Goal: Transaction & Acquisition: Purchase product/service

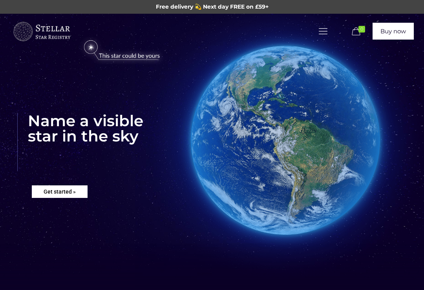
click at [64, 192] on rs-layer "Get started »" at bounding box center [60, 192] width 56 height 13
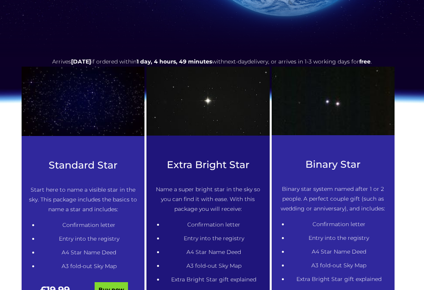
scroll to position [275, 0]
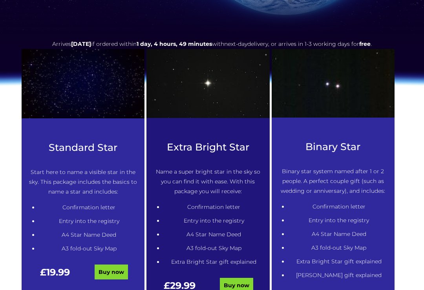
click at [114, 273] on link "Buy now" at bounding box center [111, 272] width 33 height 15
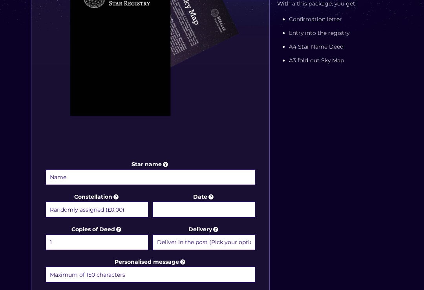
scroll to position [225, 0]
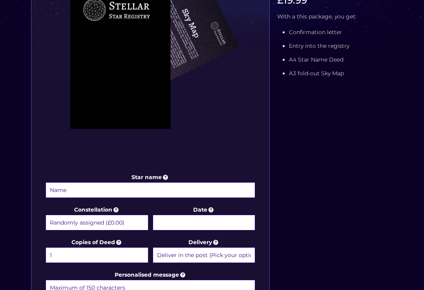
click at [71, 223] on select "Randomly assigned (£0.00) Aquarius - [DATE] - [DATE] (+£9.99) Aries - [DATE] - …" at bounding box center [97, 223] width 103 height 16
select select "Andromeda - For the princess (+£9.99)"
click at [64, 189] on input "Star name" at bounding box center [151, 190] width 210 height 16
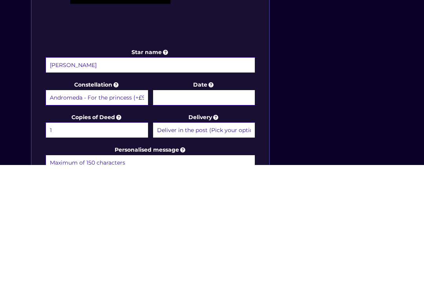
type input "Olga"
click at [170, 215] on input "Date" at bounding box center [204, 223] width 103 height 16
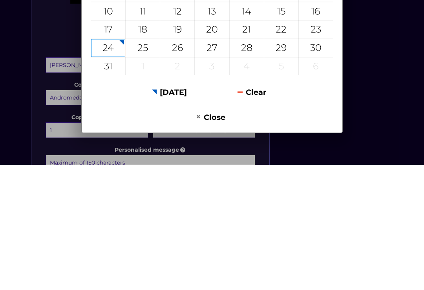
scroll to position [351, 0]
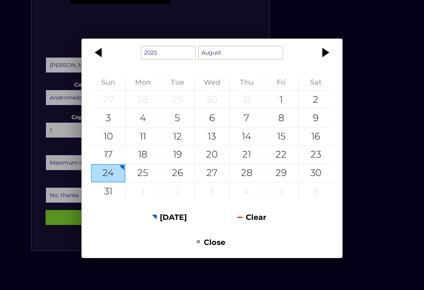
click at [317, 158] on div "23" at bounding box center [316, 155] width 34 height 18
type input "23 August 2025"
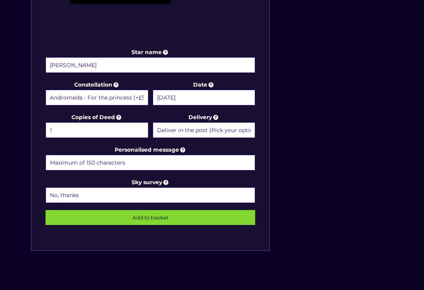
click at [61, 161] on input "Personalised message" at bounding box center [151, 163] width 210 height 16
type input "Olga"
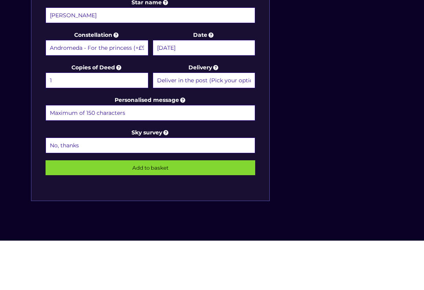
click at [57, 155] on input "Personalised message" at bounding box center [151, 163] width 210 height 16
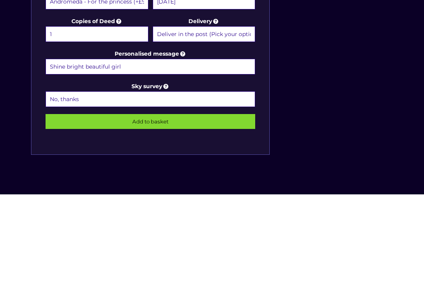
type input "Shine bright beautiful girl"
click at [173, 122] on select "Deliver in the post (Pick your option later) Deliver in the post and by Email (…" at bounding box center [204, 130] width 103 height 16
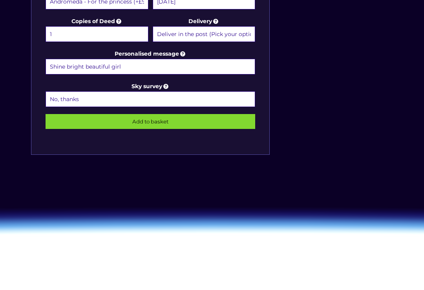
click at [141, 120] on input "Add to basket" at bounding box center [151, 121] width 210 height 15
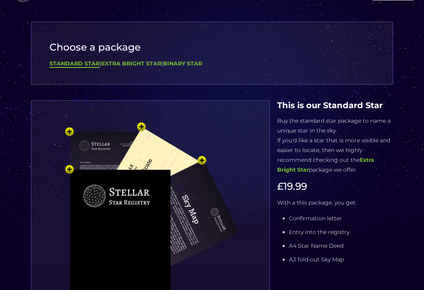
scroll to position [0, 0]
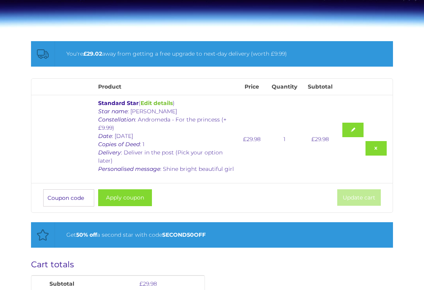
scroll to position [100, 0]
click at [122, 193] on button "Apply coupon" at bounding box center [125, 198] width 54 height 17
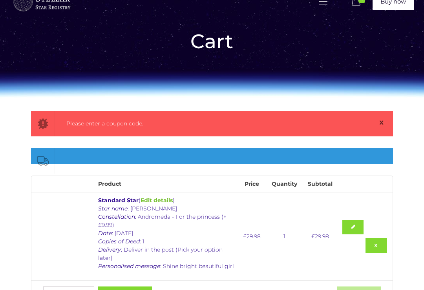
scroll to position [30, 0]
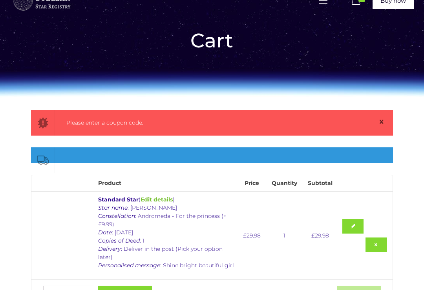
click at [87, 124] on div "Please enter a coupon code." at bounding box center [218, 124] width 305 height 10
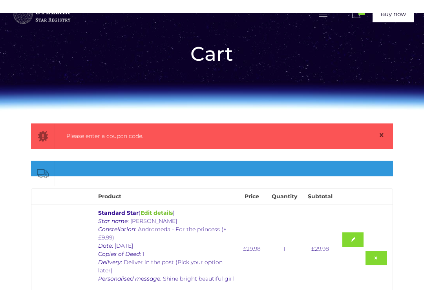
scroll to position [0, 0]
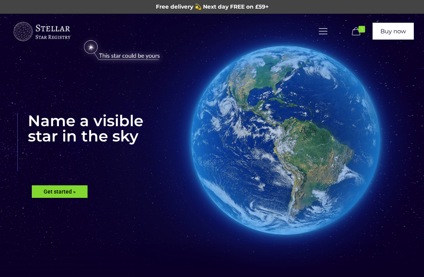
click at [62, 192] on rs-layer "Get started »" at bounding box center [60, 192] width 56 height 13
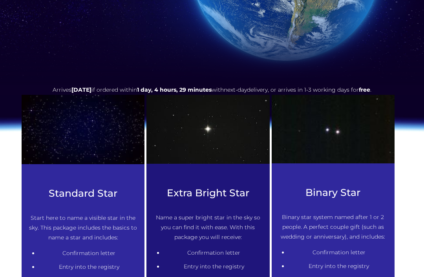
scroll to position [275, 0]
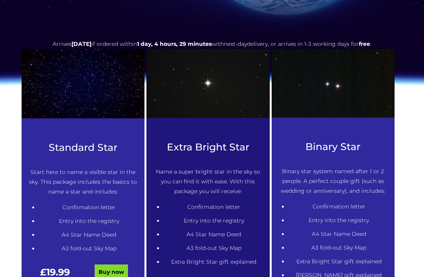
click at [112, 274] on link "Buy now" at bounding box center [111, 272] width 33 height 15
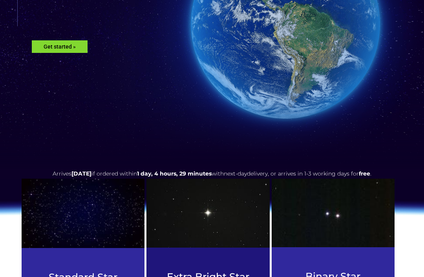
scroll to position [140, 0]
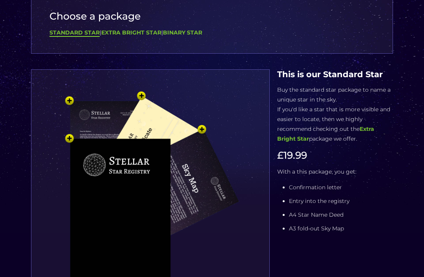
scroll to position [75, 0]
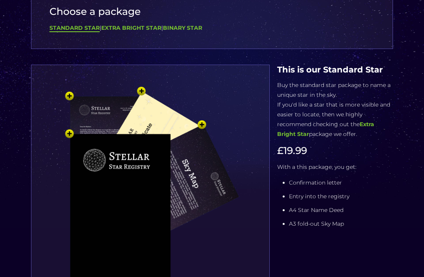
click at [141, 97] on img at bounding box center [151, 202] width 214 height 235
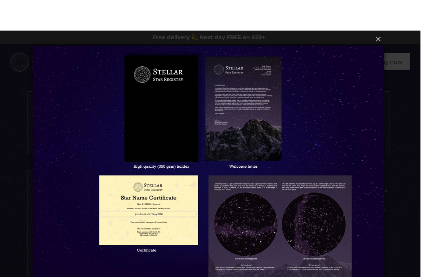
scroll to position [6, 0]
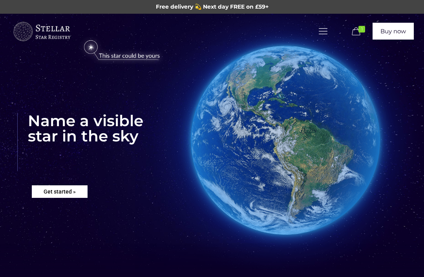
click at [67, 186] on rs-layer "Get started »" at bounding box center [60, 192] width 56 height 13
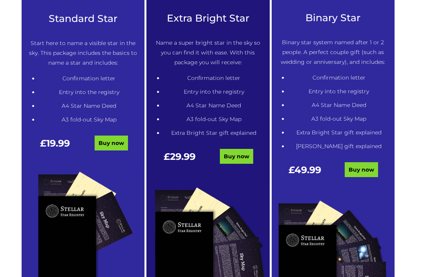
scroll to position [404, 0]
click at [109, 141] on link "Buy now" at bounding box center [111, 143] width 33 height 15
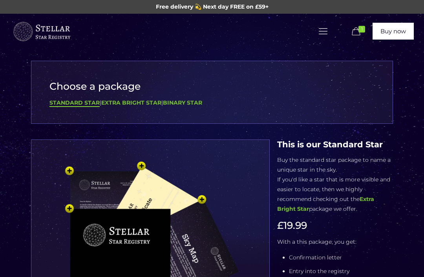
click at [123, 249] on img at bounding box center [151, 277] width 214 height 235
